Goal: Task Accomplishment & Management: Use online tool/utility

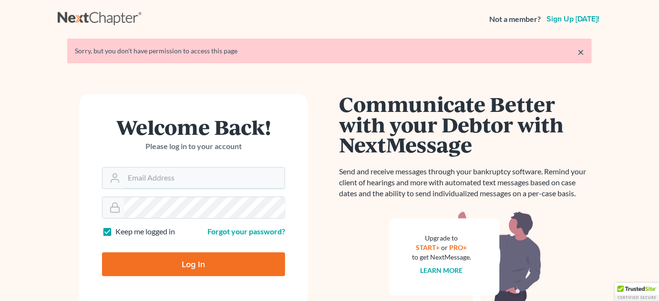
type input "kwilliams@klplawfirm.net"
click at [218, 264] on input "Log In" at bounding box center [193, 265] width 183 height 24
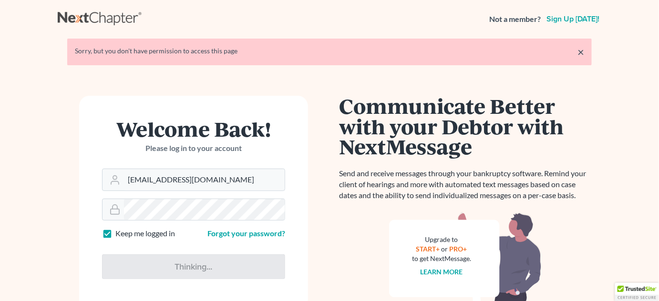
type input "Thinking..."
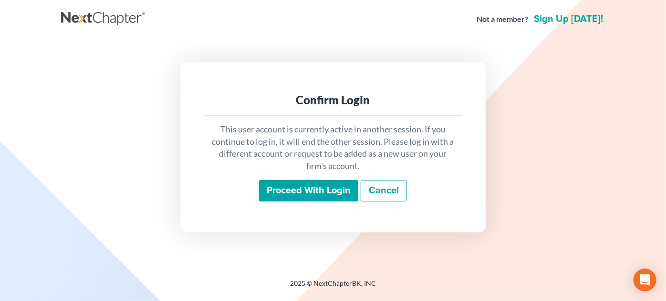
click at [313, 195] on input "Proceed with login" at bounding box center [308, 191] width 99 height 22
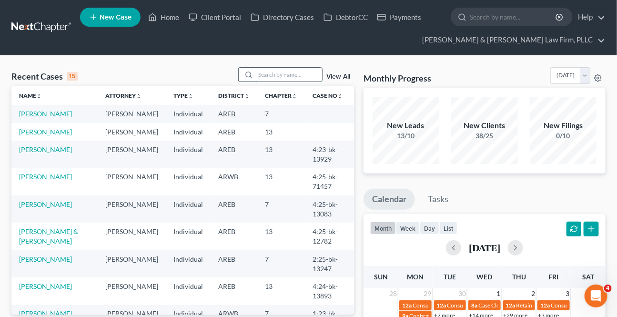
click at [267, 76] on input "search" at bounding box center [289, 75] width 67 height 14
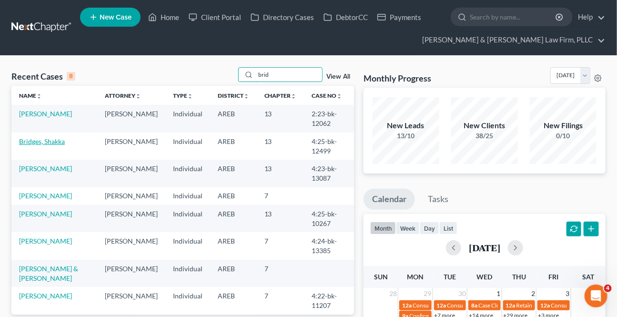
type input "brid"
click at [39, 141] on link "Bridges, Shakka" at bounding box center [42, 141] width 46 height 8
select select "3"
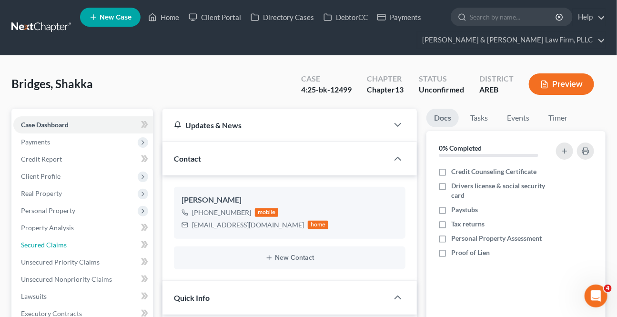
drag, startPoint x: 43, startPoint y: 244, endPoint x: 0, endPoint y: 261, distance: 45.8
click at [43, 244] on span "Secured Claims" at bounding box center [44, 245] width 46 height 8
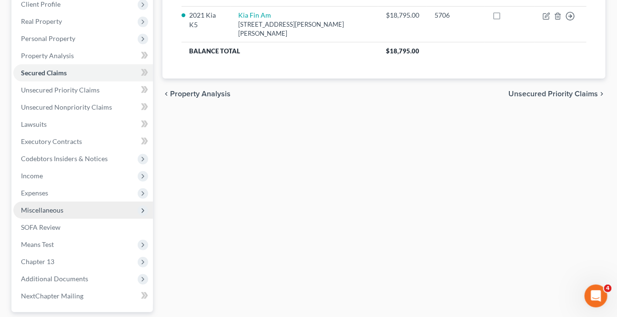
scroll to position [173, 0]
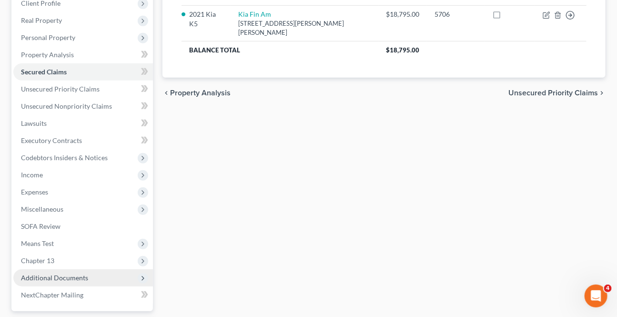
click at [65, 281] on span "Additional Documents" at bounding box center [83, 277] width 140 height 17
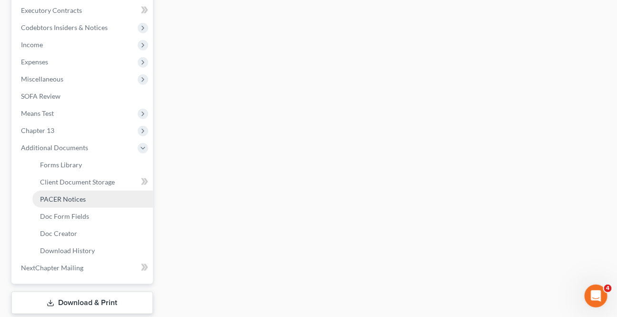
click at [77, 198] on span "PACER Notices" at bounding box center [63, 199] width 46 height 8
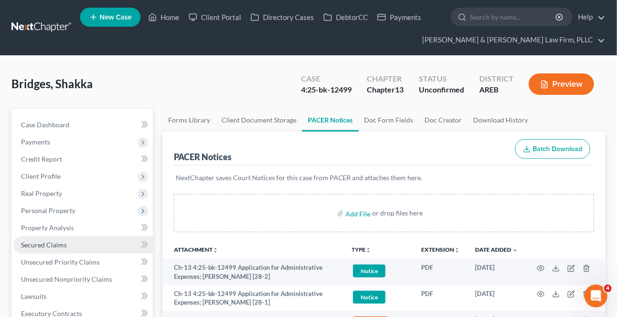
click at [49, 242] on span "Secured Claims" at bounding box center [44, 245] width 46 height 8
